Goal: Task Accomplishment & Management: Manage account settings

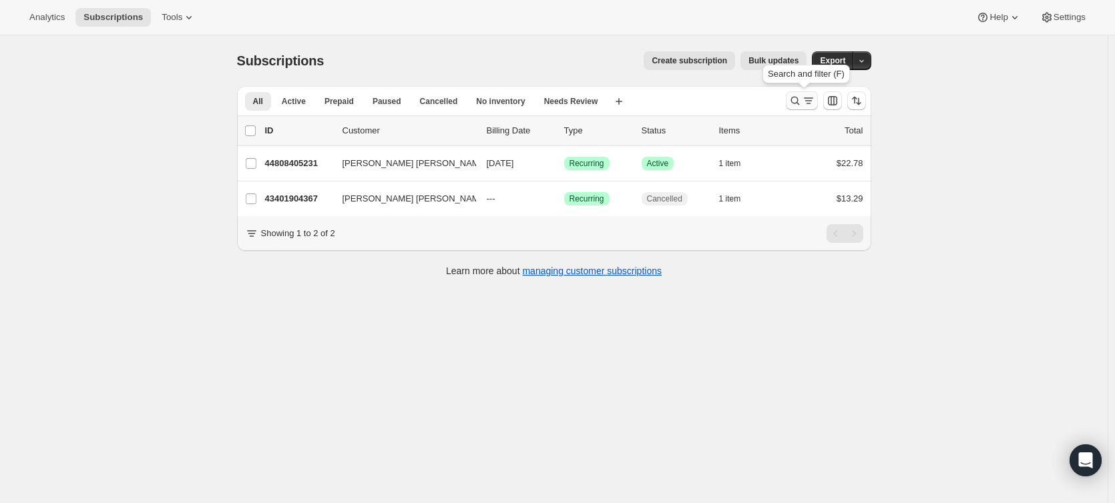
click at [813, 105] on icon "Search and filter results" at bounding box center [808, 100] width 13 height 13
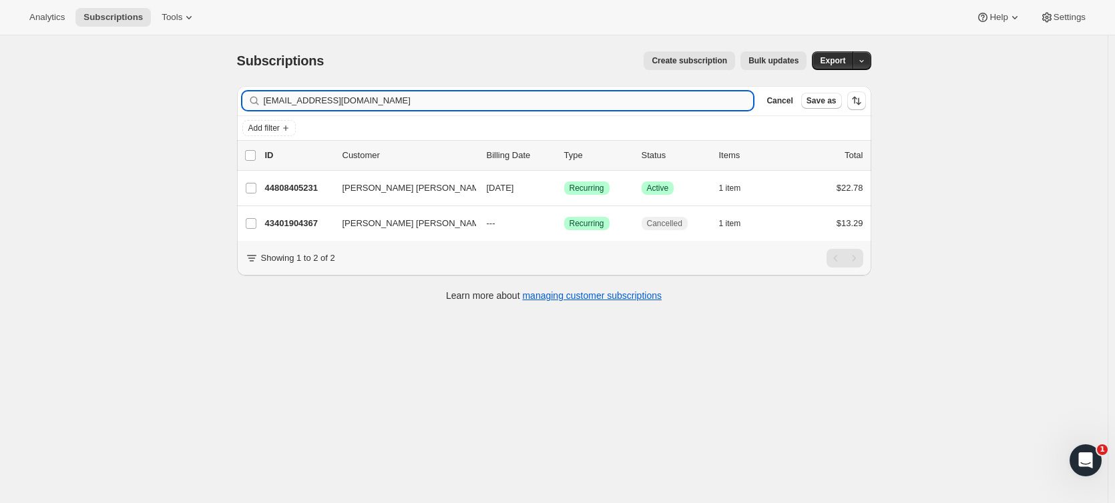
click at [477, 100] on input "[EMAIL_ADDRESS][DOMAIN_NAME]" at bounding box center [509, 100] width 490 height 19
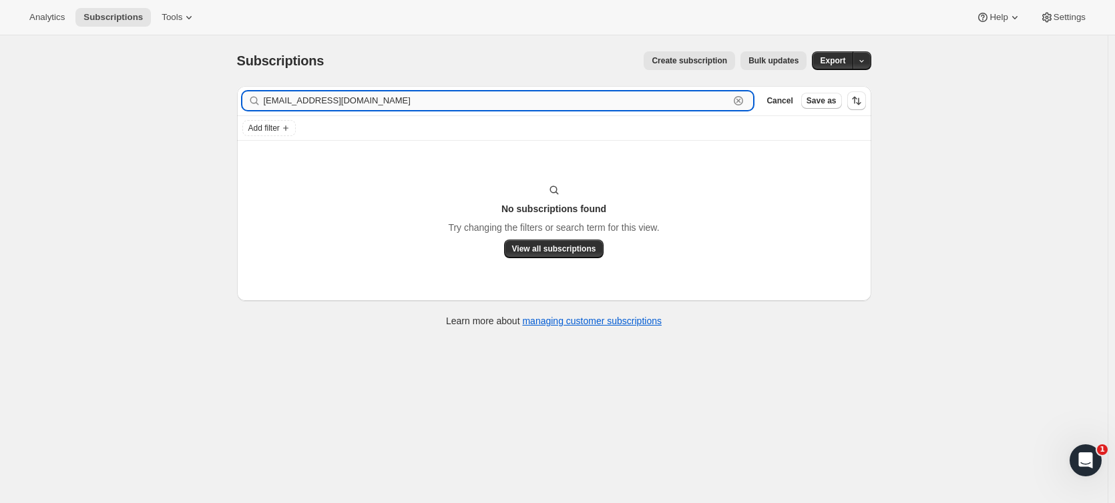
click at [439, 107] on input "[EMAIL_ADDRESS][DOMAIN_NAME]" at bounding box center [497, 100] width 466 height 19
paste input "[PERSON_NAME]"
click at [378, 100] on input "[PERSON_NAME]" at bounding box center [497, 100] width 466 height 19
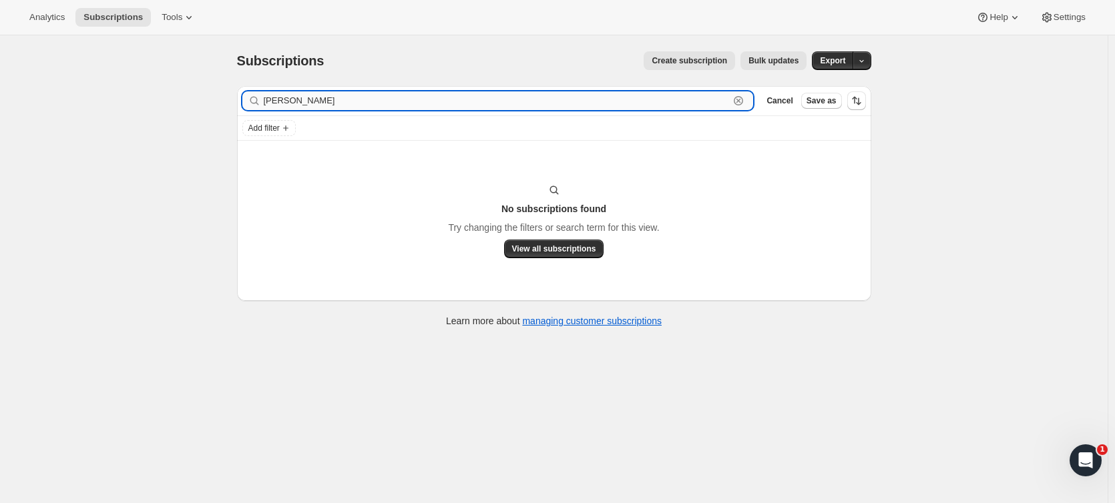
click at [378, 100] on input "[PERSON_NAME]" at bounding box center [497, 100] width 466 height 19
paste input "[EMAIL_ADDRESS][DOMAIN_NAME]"
drag, startPoint x: 344, startPoint y: 101, endPoint x: 320, endPoint y: 102, distance: 23.4
click at [320, 102] on input "[EMAIL_ADDRESS][DOMAIN_NAME]" at bounding box center [497, 100] width 466 height 19
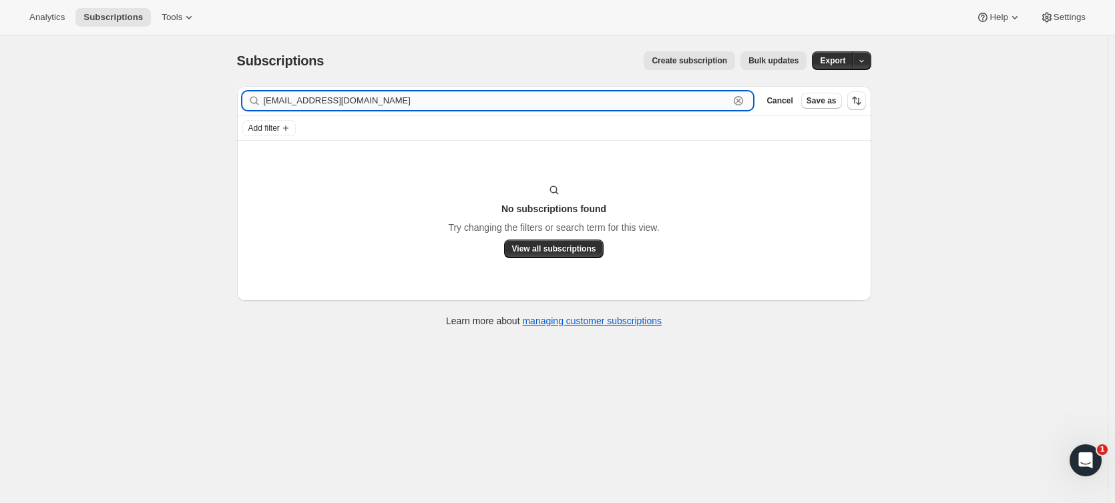
type input "[EMAIL_ADDRESS][DOMAIN_NAME]"
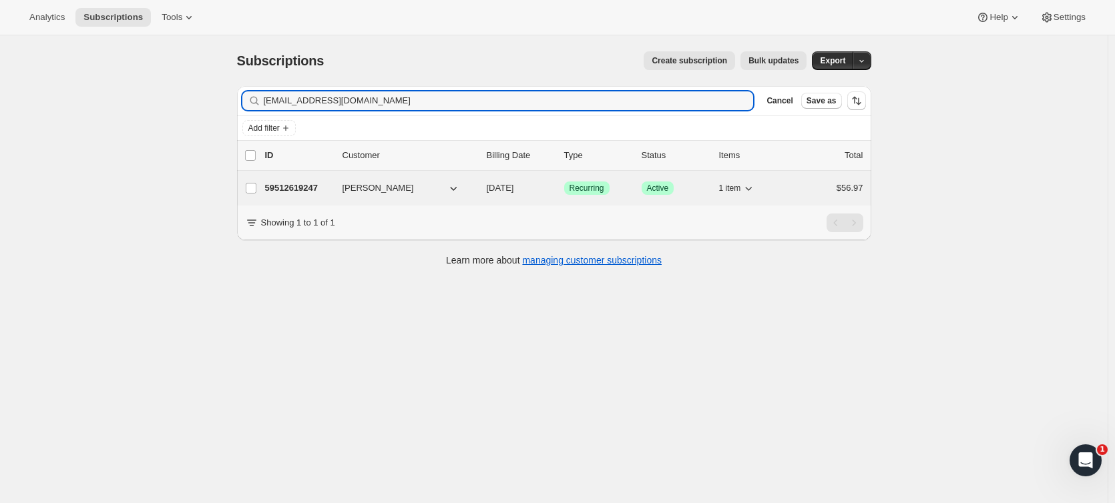
click at [332, 188] on p "59512619247" at bounding box center [298, 188] width 67 height 13
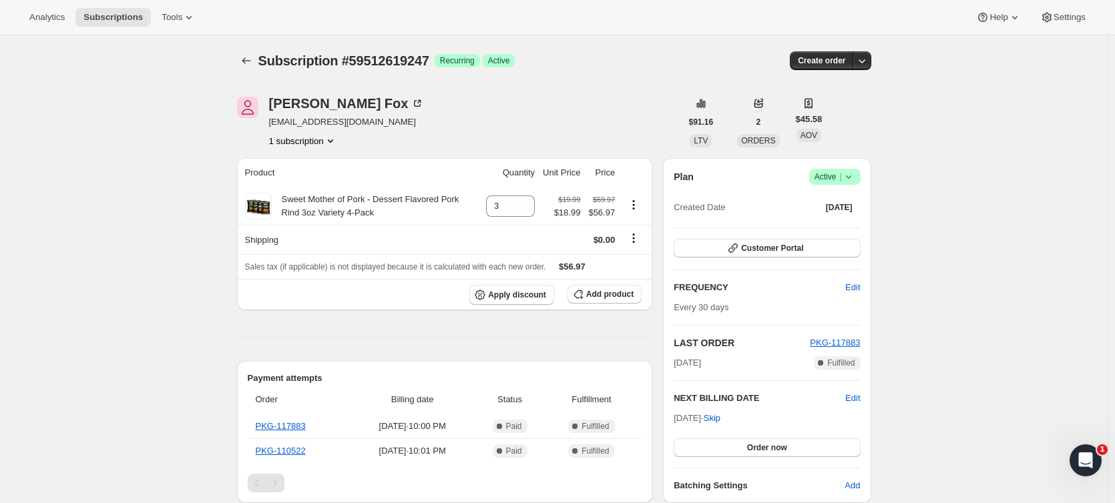
click at [855, 177] on icon at bounding box center [848, 176] width 13 height 13
click at [848, 226] on span "Cancel subscription" at bounding box center [838, 226] width 75 height 10
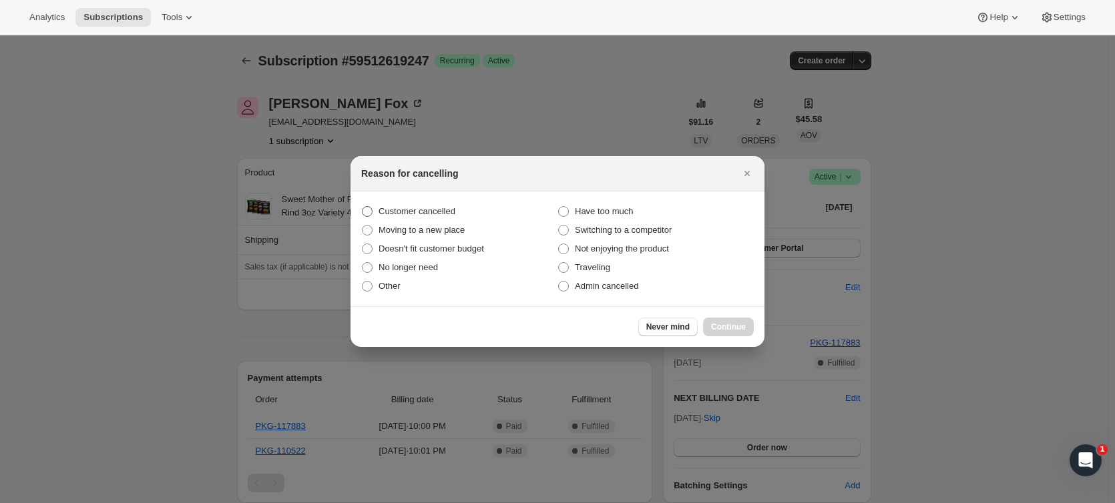
click at [444, 215] on span "Customer cancelled" at bounding box center [417, 211] width 77 height 10
click at [363, 207] on input "Customer cancelled" at bounding box center [362, 206] width 1 height 1
radio input "true"
click at [719, 324] on span "Continue" at bounding box center [728, 327] width 35 height 11
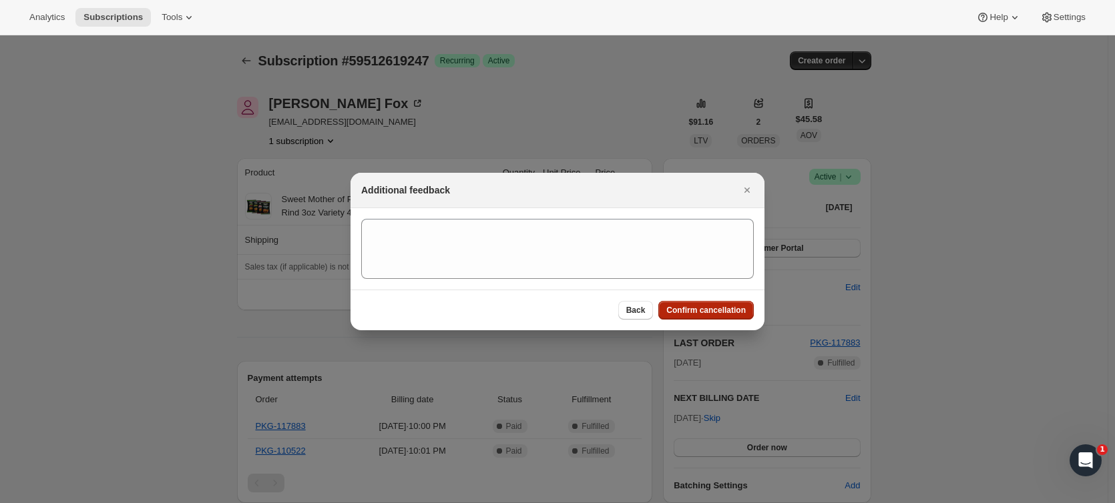
click at [722, 312] on span "Confirm cancellation" at bounding box center [705, 310] width 79 height 11
